Goal: Information Seeking & Learning: Find contact information

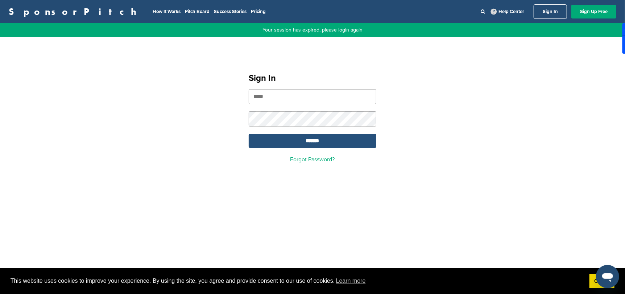
type input "**********"
click at [318, 142] on input "*******" at bounding box center [313, 141] width 128 height 14
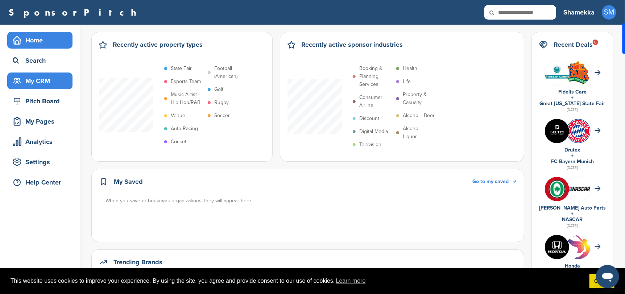
click at [41, 78] on div "My CRM" at bounding box center [42, 80] width 62 height 13
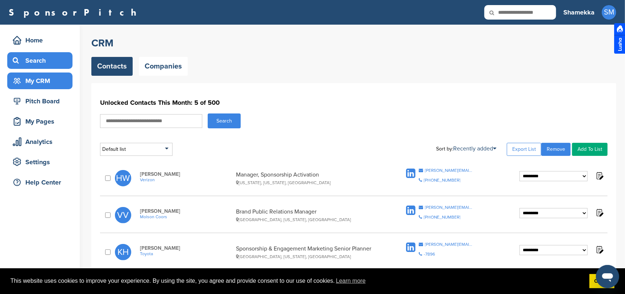
click at [38, 60] on div "Search" at bounding box center [42, 60] width 62 height 13
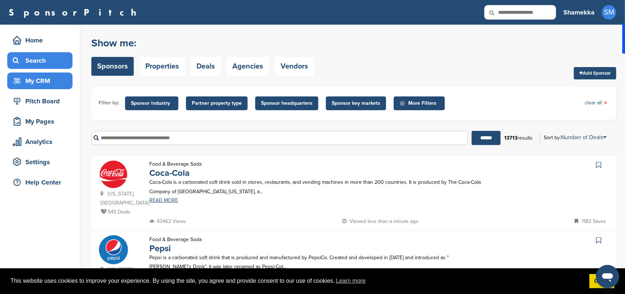
click at [32, 77] on div "My CRM" at bounding box center [42, 80] width 62 height 13
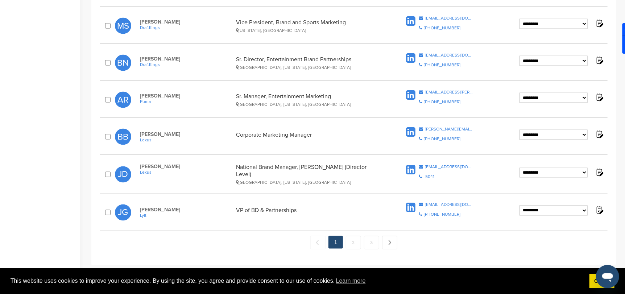
scroll to position [688, 0]
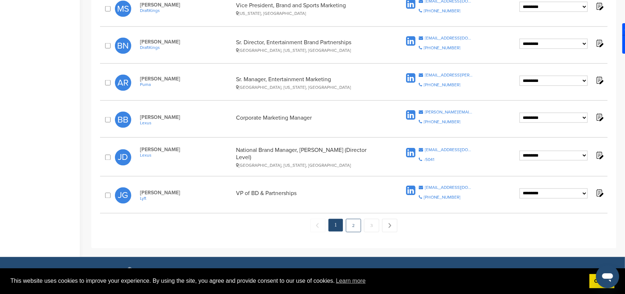
click at [351, 221] on link "2" at bounding box center [353, 225] width 15 height 13
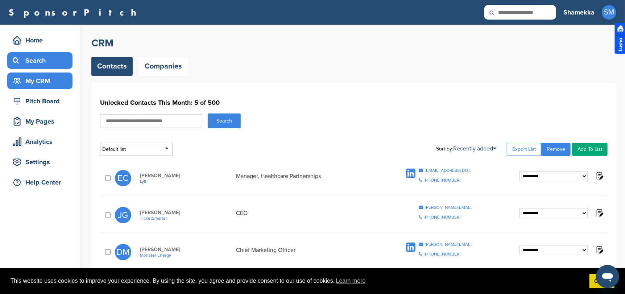
click at [23, 56] on div "Search" at bounding box center [42, 60] width 62 height 13
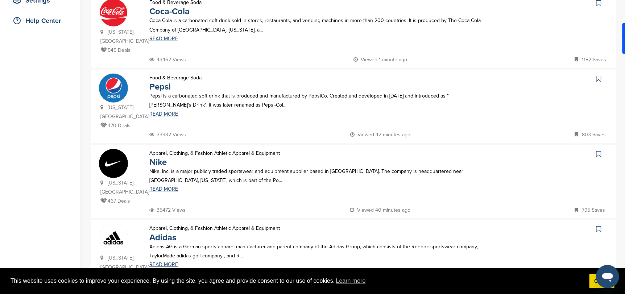
scroll to position [181, 0]
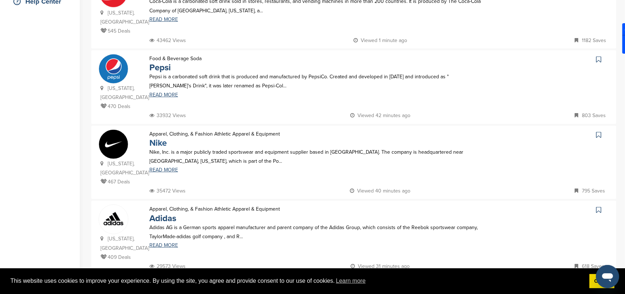
click at [155, 138] on link "Nike" at bounding box center [157, 143] width 17 height 11
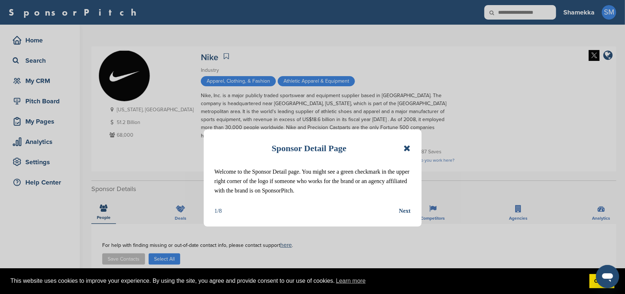
click at [406, 147] on icon at bounding box center [406, 148] width 7 height 9
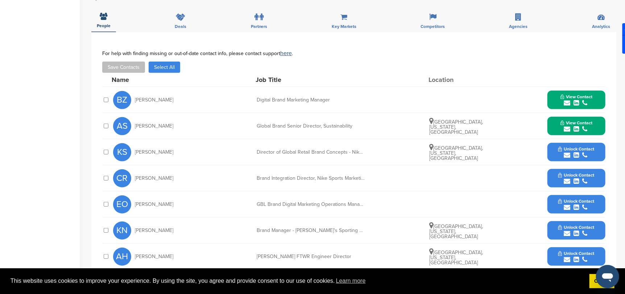
scroll to position [181, 0]
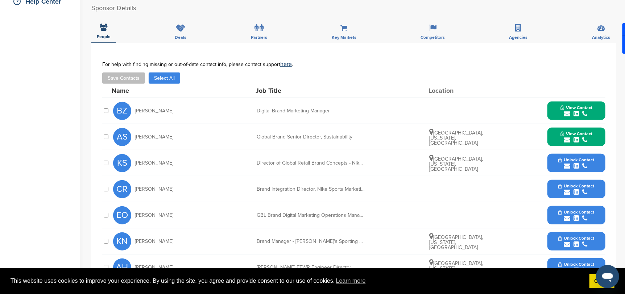
click at [570, 137] on div "submit" at bounding box center [576, 140] width 32 height 7
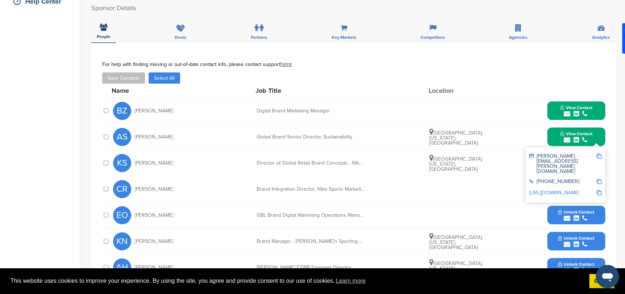
click at [599, 154] on img at bounding box center [598, 156] width 5 height 5
click at [575, 103] on button "View Contact" at bounding box center [575, 111] width 49 height 22
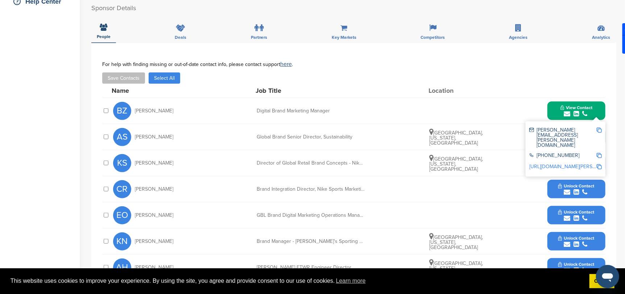
click at [599, 128] on img at bounding box center [598, 130] width 5 height 5
